Goal: Browse casually

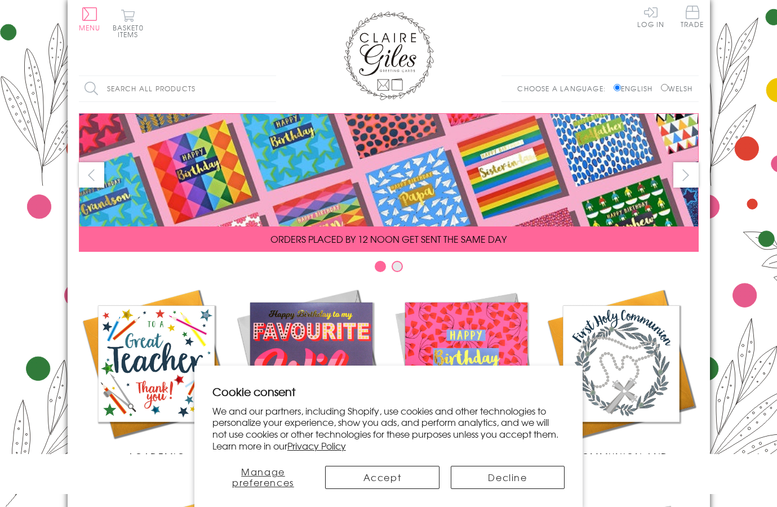
scroll to position [479, 0]
